Goal: Find specific page/section: Find specific page/section

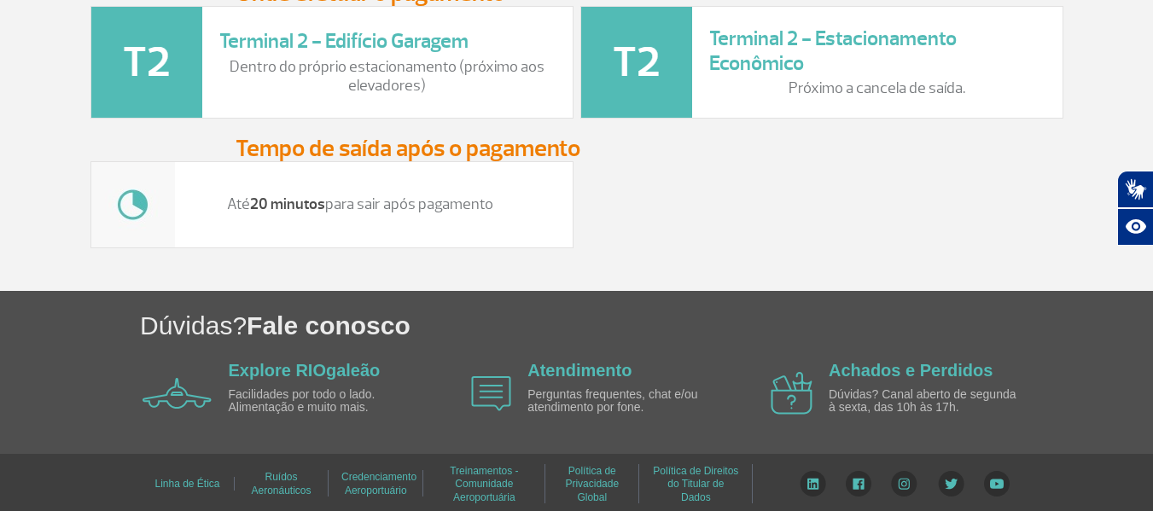
scroll to position [2536, 0]
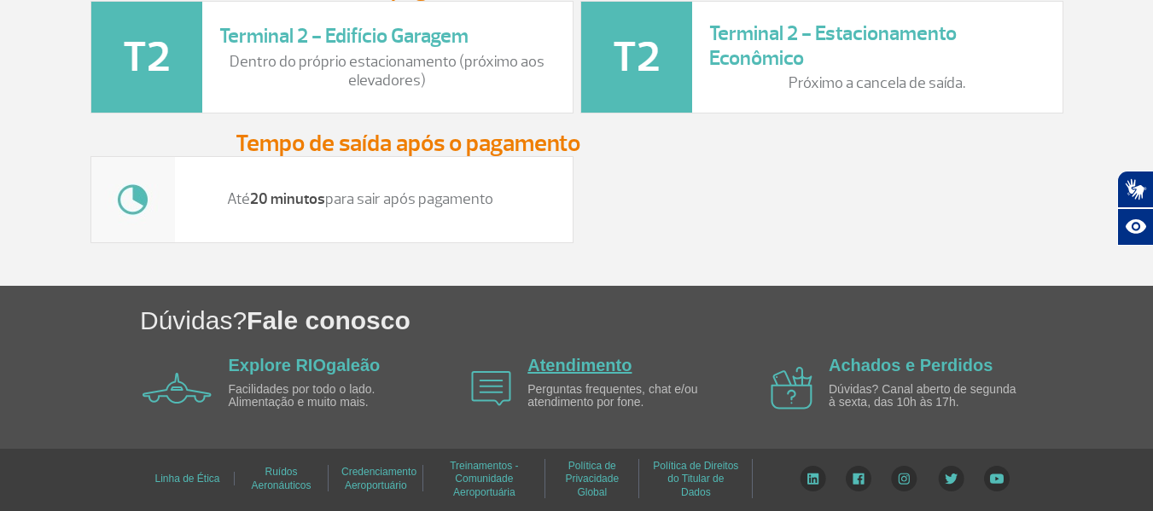
click at [595, 365] on link "Atendimento" at bounding box center [580, 365] width 104 height 19
